Goal: Information Seeking & Learning: Find specific fact

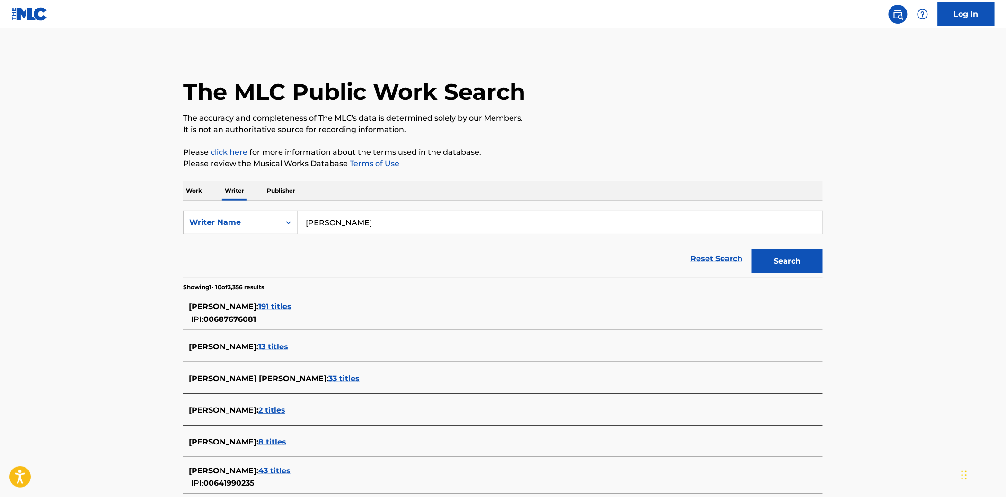
click at [292, 305] on span "191 titles" at bounding box center [274, 306] width 33 height 9
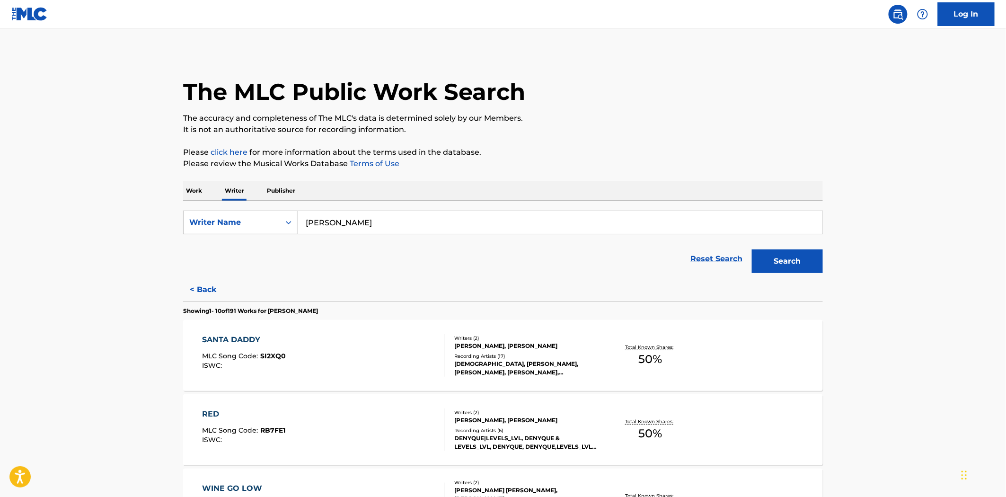
click at [384, 349] on div "SANTA DADDY MLC Song Code : SI2XQ0 ISWC :" at bounding box center [324, 355] width 243 height 43
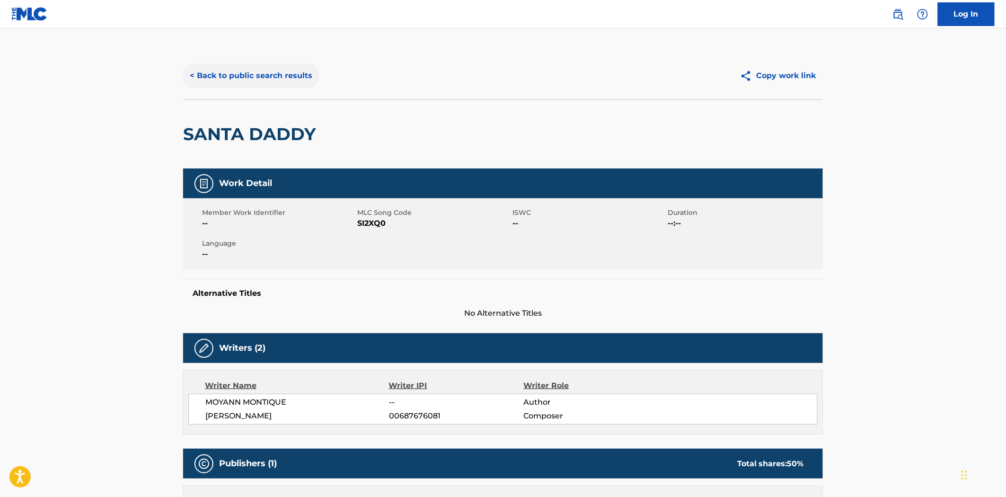
click at [226, 81] on button "< Back to public search results" at bounding box center [251, 76] width 136 height 24
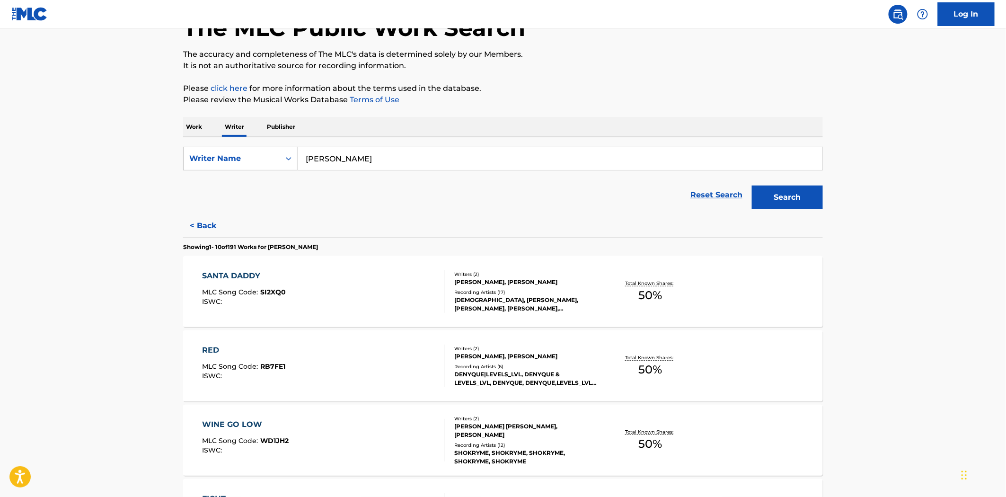
scroll to position [210, 0]
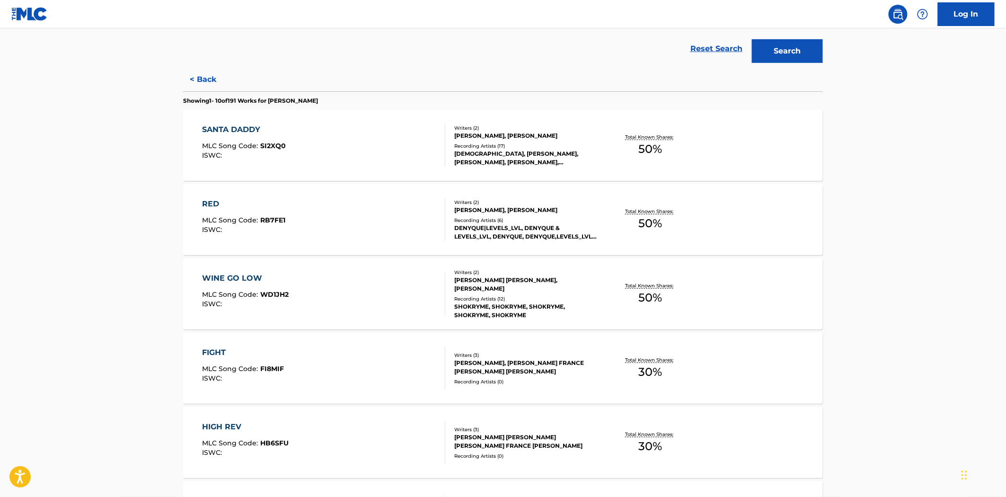
click at [372, 231] on div "RED MLC Song Code : RB7FE1 ISWC :" at bounding box center [324, 219] width 243 height 43
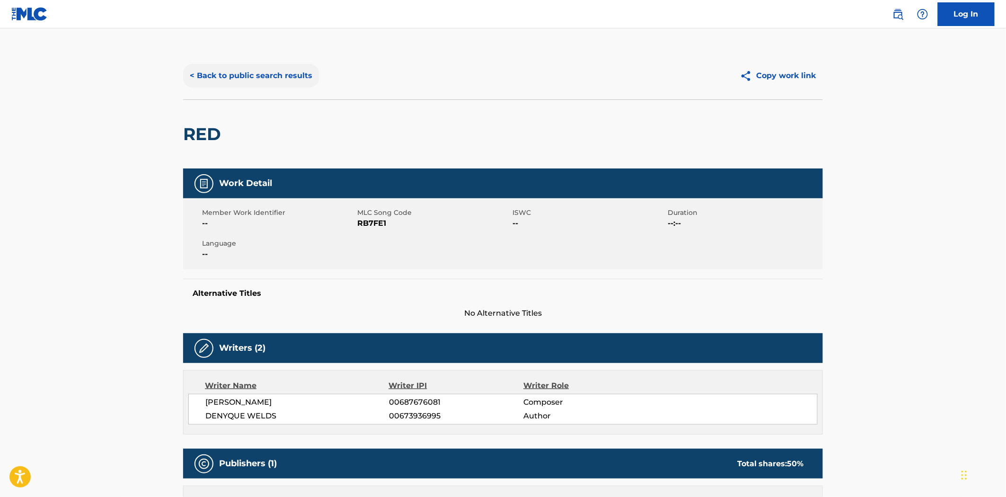
click at [244, 74] on button "< Back to public search results" at bounding box center [251, 76] width 136 height 24
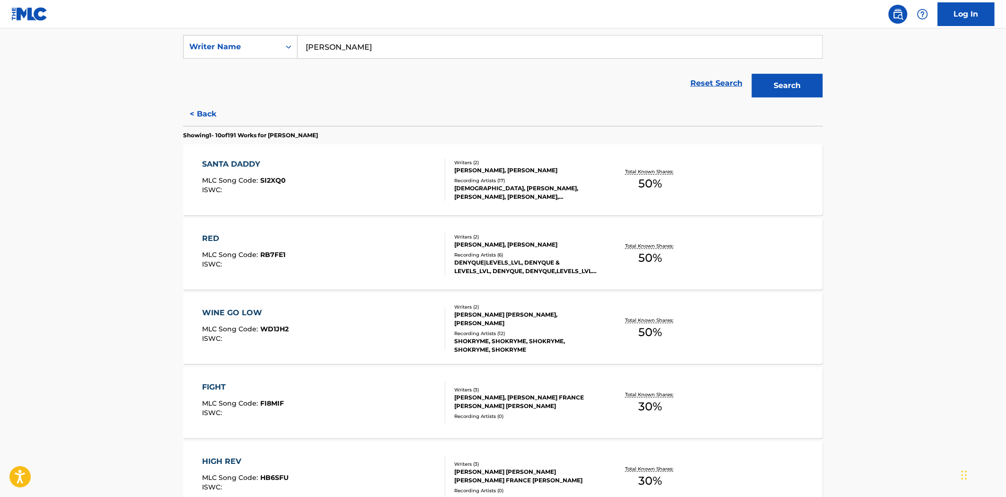
scroll to position [210, 0]
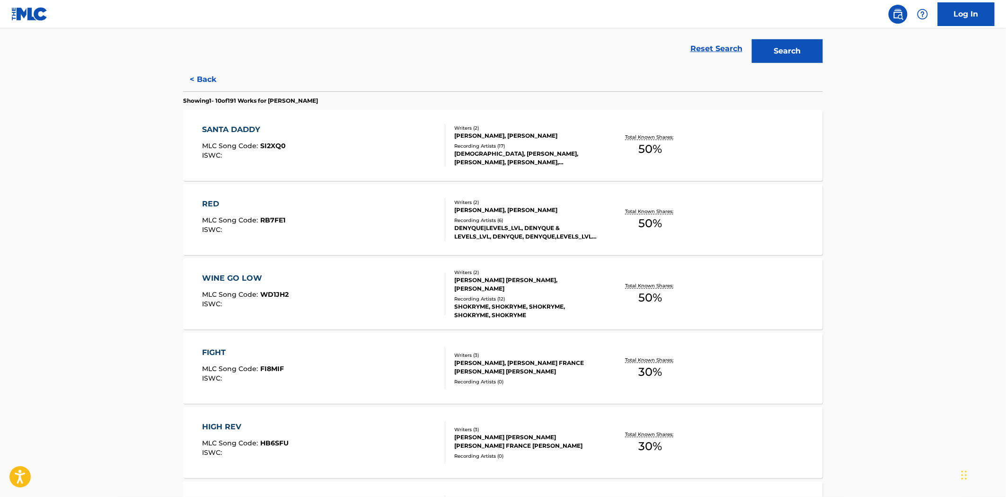
click at [351, 296] on div "WINE GO LOW MLC Song Code : WD1JH2 ISWC :" at bounding box center [324, 294] width 243 height 43
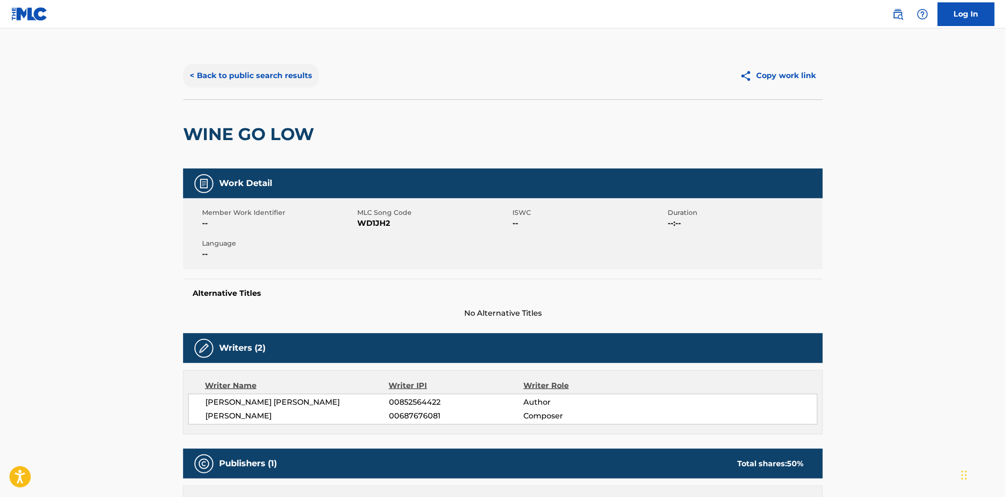
click at [228, 83] on button "< Back to public search results" at bounding box center [251, 76] width 136 height 24
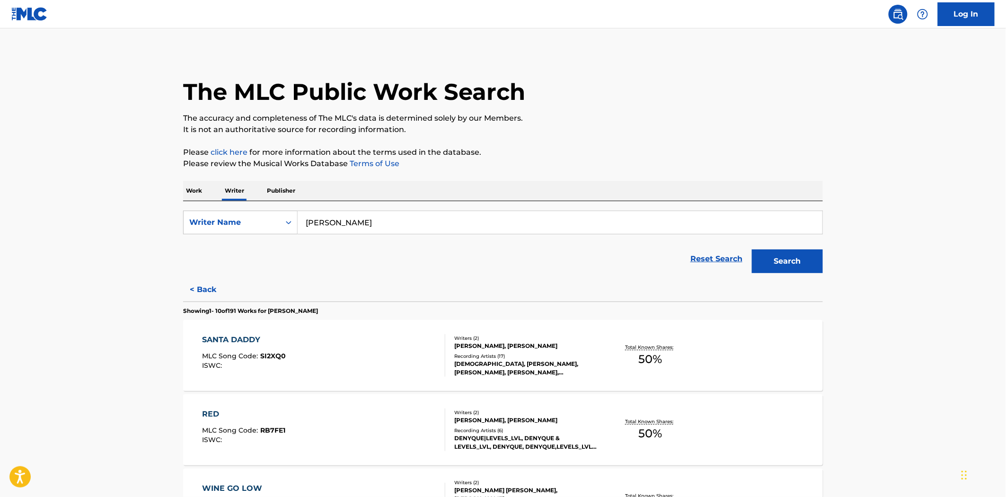
click at [249, 338] on div "SANTA DADDY" at bounding box center [245, 339] width 84 height 11
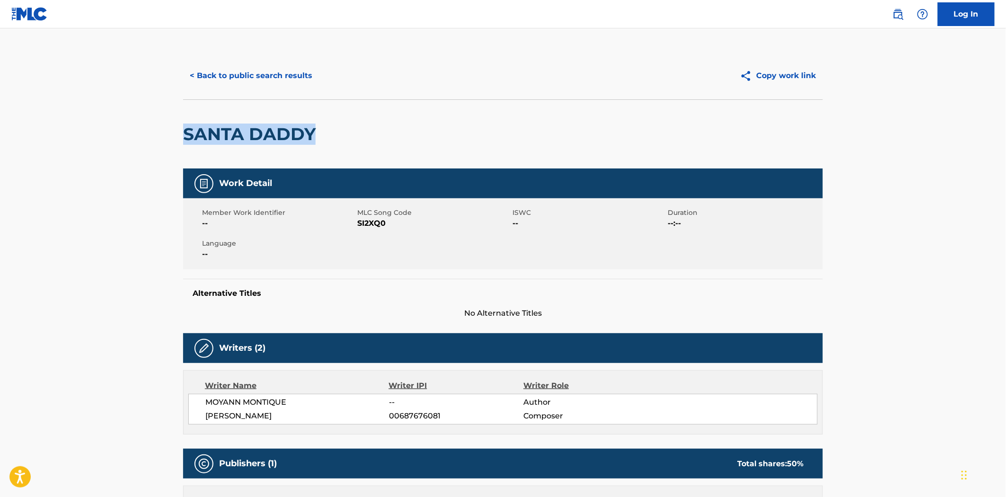
drag, startPoint x: 322, startPoint y: 136, endPoint x: 173, endPoint y: 133, distance: 149.6
copy h2 "SANTA DADDY"
drag, startPoint x: 286, startPoint y: 401, endPoint x: 244, endPoint y: 404, distance: 42.2
click at [244, 404] on span "MOYANN MONTIQUE" at bounding box center [297, 402] width 184 height 11
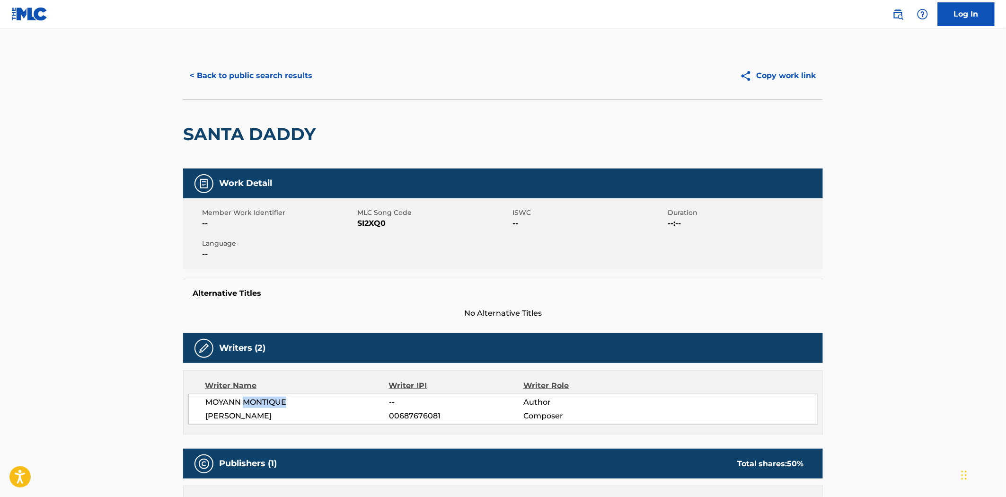
copy span "MONTIQUE"
click at [235, 77] on button "< Back to public search results" at bounding box center [251, 76] width 136 height 24
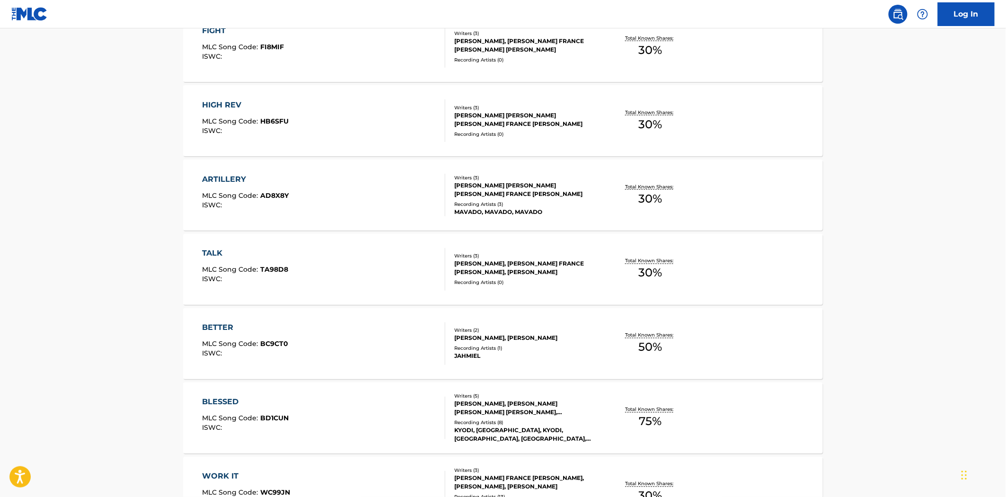
scroll to position [661, 0]
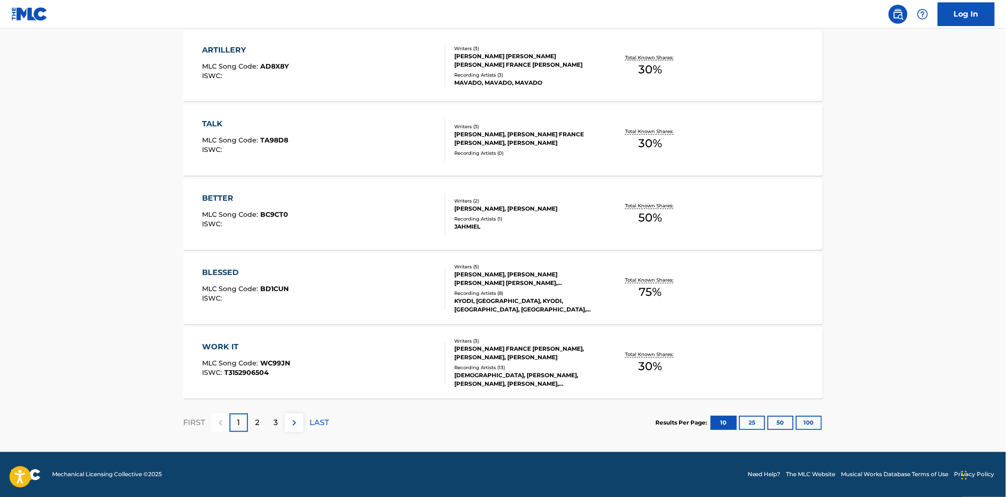
click at [368, 301] on div "BLESSED MLC Song Code : BD1CUN ISWC :" at bounding box center [324, 288] width 243 height 43
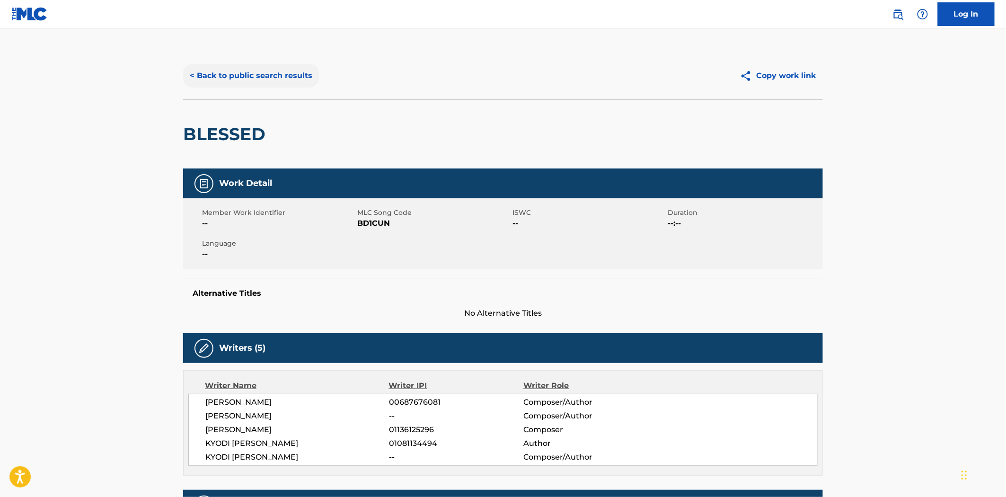
click at [232, 73] on button "< Back to public search results" at bounding box center [251, 76] width 136 height 24
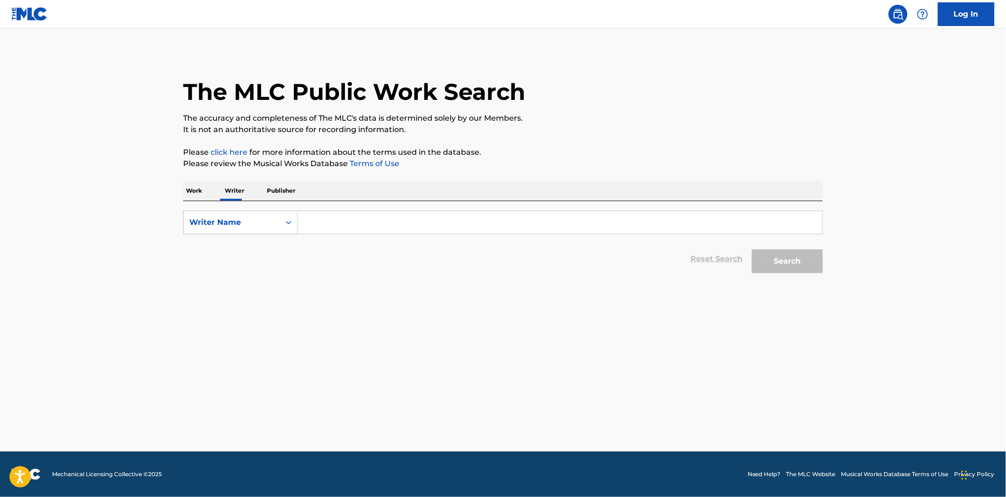
click at [188, 191] on p "Work" at bounding box center [194, 191] width 22 height 20
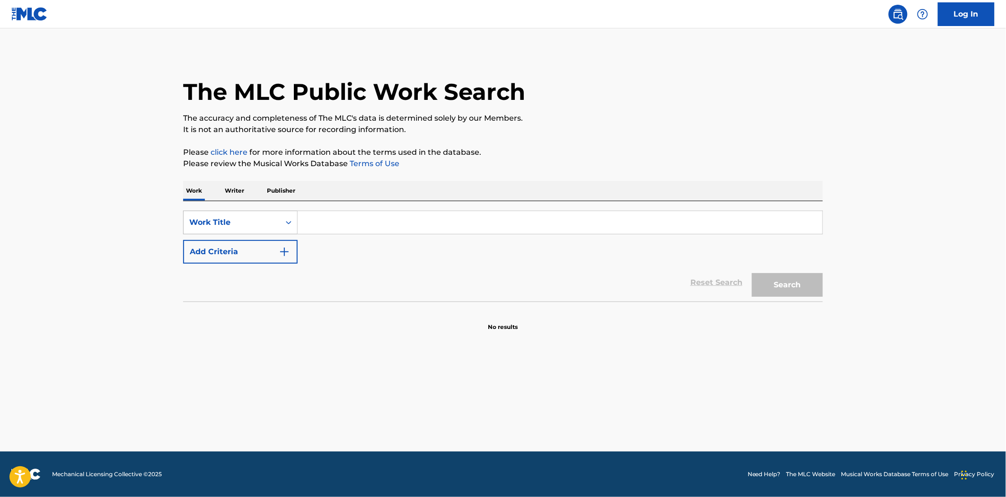
click at [259, 222] on div "Work Title" at bounding box center [231, 222] width 85 height 11
click at [248, 252] on div "Writer Name" at bounding box center [241, 246] width 114 height 24
click at [369, 221] on input "Search Form" at bounding box center [560, 222] width 525 height 23
click at [774, 284] on button "Search" at bounding box center [787, 285] width 71 height 24
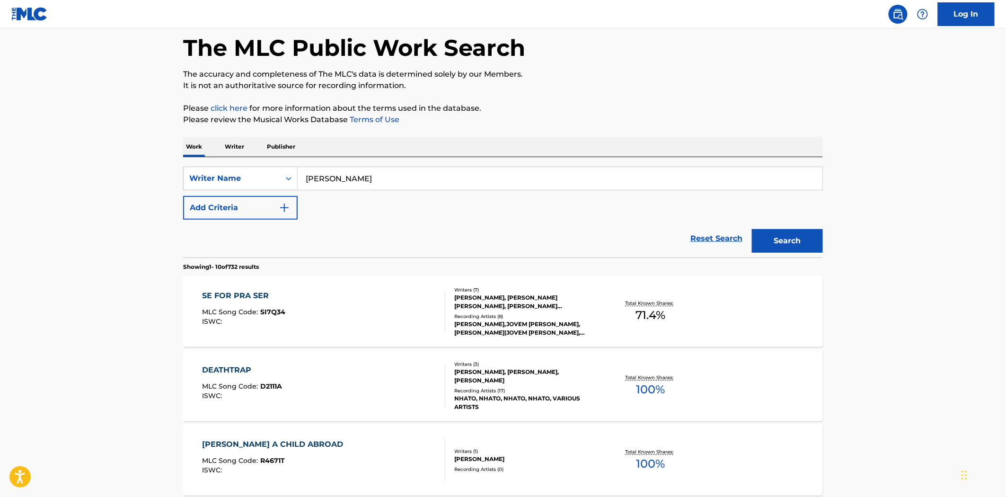
scroll to position [105, 0]
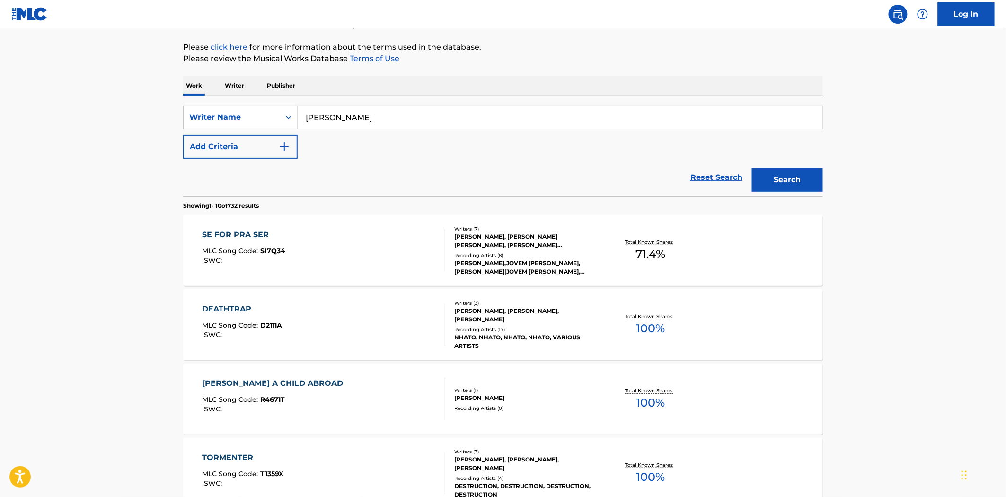
click at [305, 117] on input "[PERSON_NAME]" at bounding box center [560, 117] width 525 height 23
type input "[PERSON_NAME]"
click at [752, 168] on button "Search" at bounding box center [787, 180] width 71 height 24
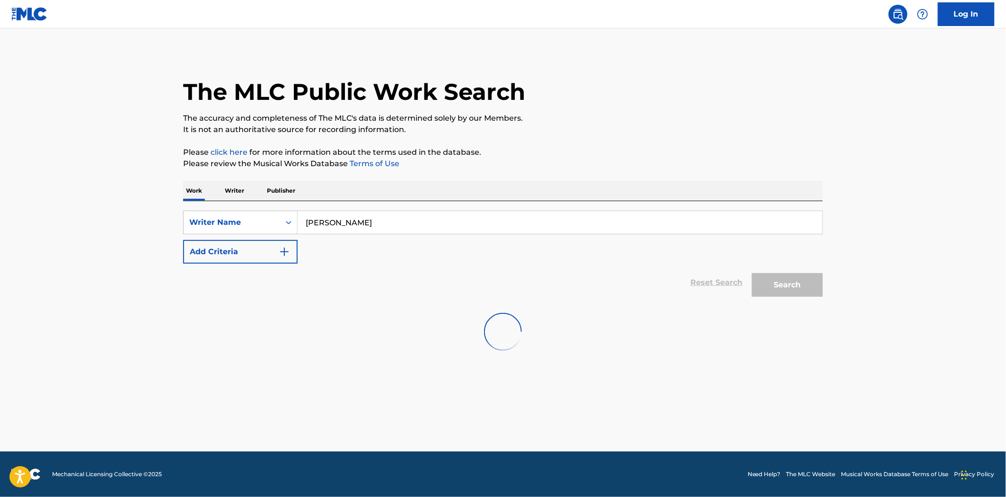
scroll to position [0, 0]
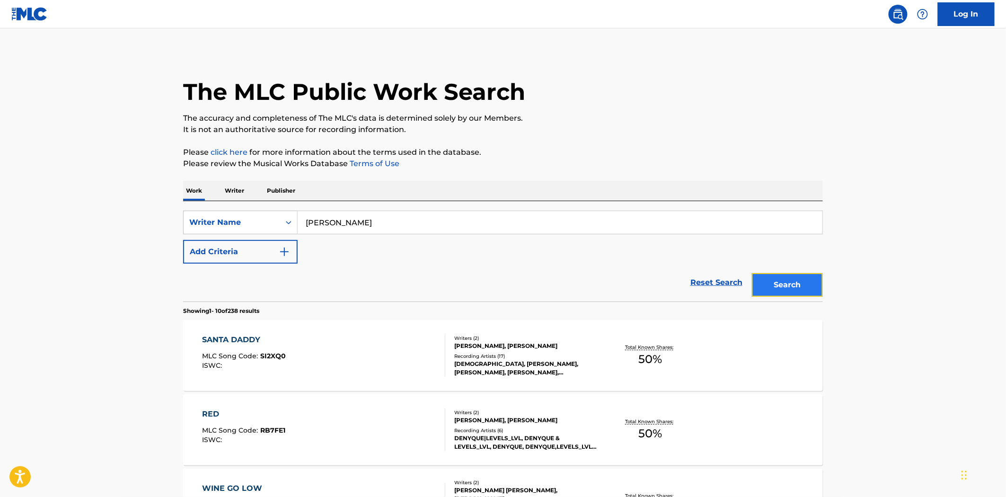
click at [813, 291] on button "Search" at bounding box center [787, 285] width 71 height 24
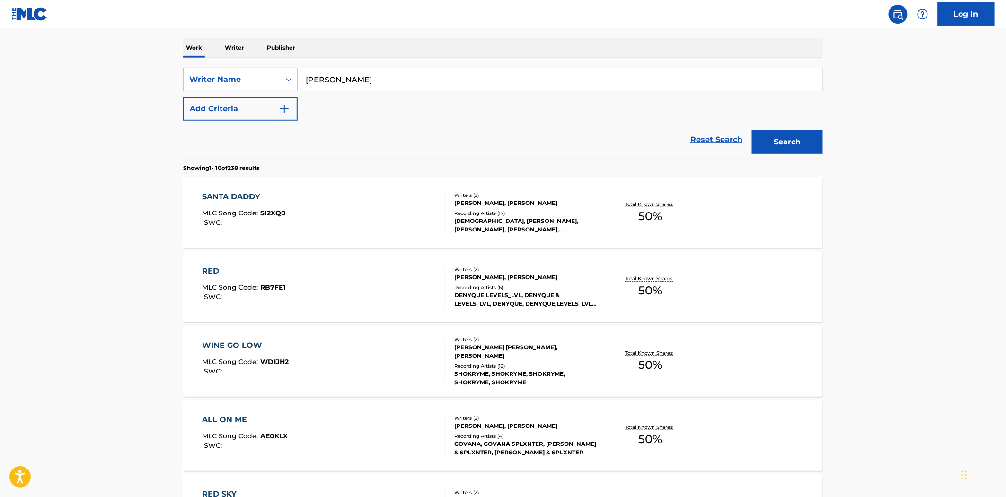
scroll to position [83, 0]
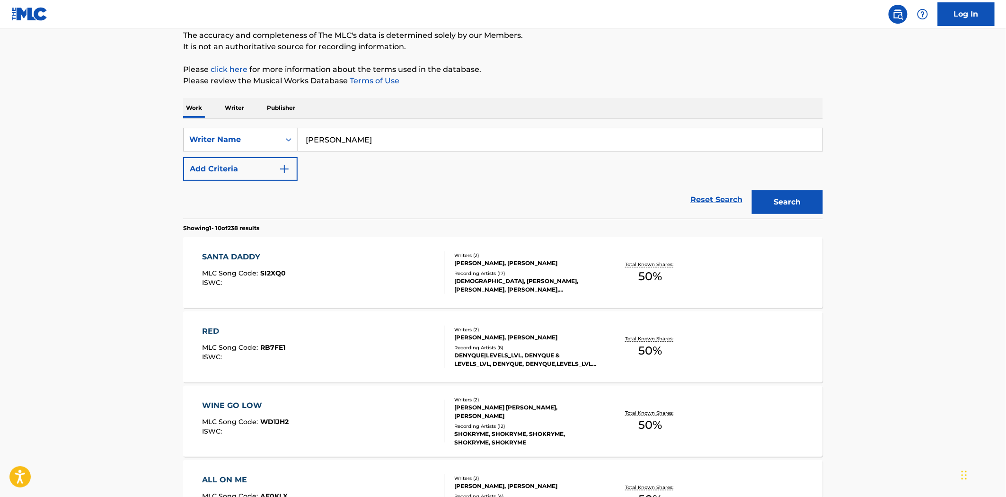
click at [381, 281] on div "SANTA DADDY MLC Song Code : SI2XQ0 ISWC :" at bounding box center [324, 272] width 243 height 43
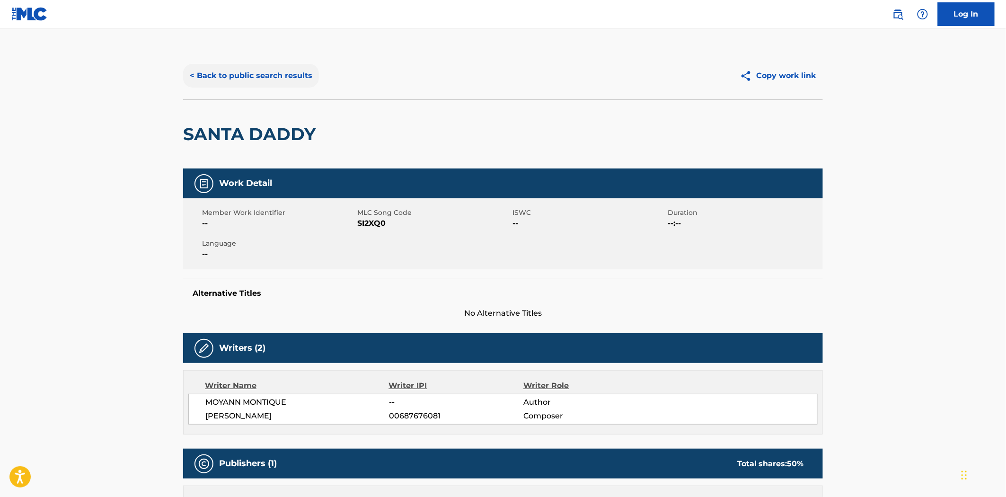
click at [243, 73] on button "< Back to public search results" at bounding box center [251, 76] width 136 height 24
